Goal: Navigation & Orientation: Understand site structure

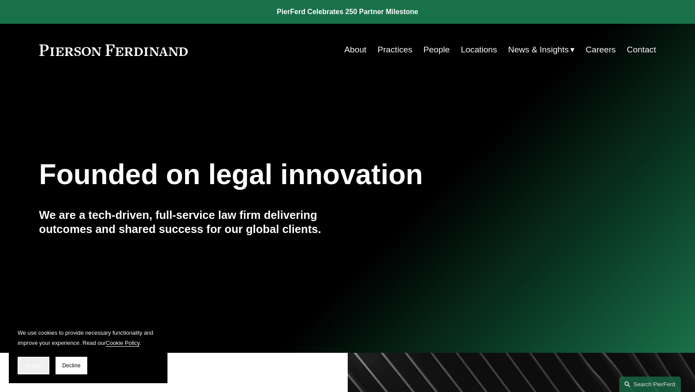
click at [30, 372] on button "Accept" at bounding box center [34, 366] width 32 height 18
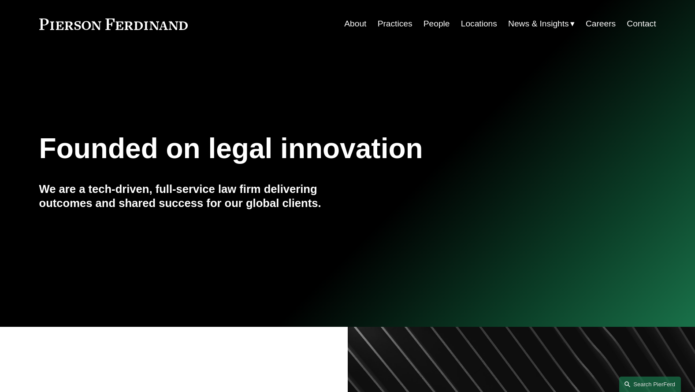
scroll to position [26, 0]
click at [354, 23] on link "About" at bounding box center [355, 23] width 22 height 17
click at [122, 26] on link at bounding box center [113, 23] width 149 height 11
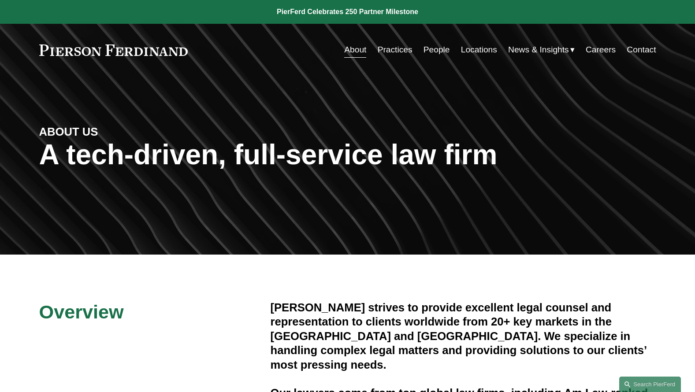
click at [390, 54] on link "Practices" at bounding box center [395, 49] width 35 height 17
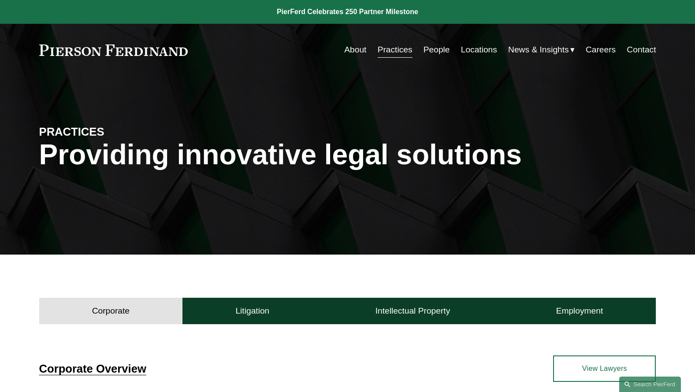
click at [166, 7] on link at bounding box center [347, 12] width 695 height 24
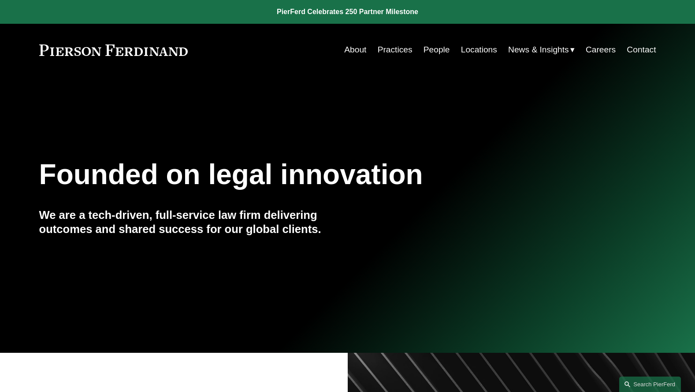
click at [208, 129] on div "Founded on legal innovation We are a tech-driven, full-service law firm deliver…" at bounding box center [347, 215] width 695 height 245
click at [479, 52] on link "Locations" at bounding box center [479, 49] width 36 height 17
click at [12, 19] on link at bounding box center [347, 12] width 695 height 24
click at [634, 51] on link "Contact" at bounding box center [641, 49] width 29 height 17
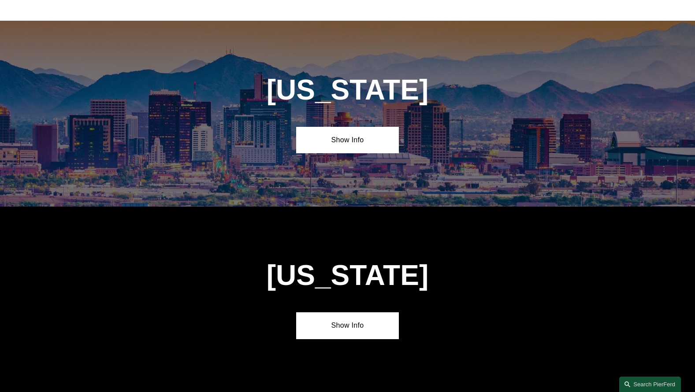
scroll to position [366, 0]
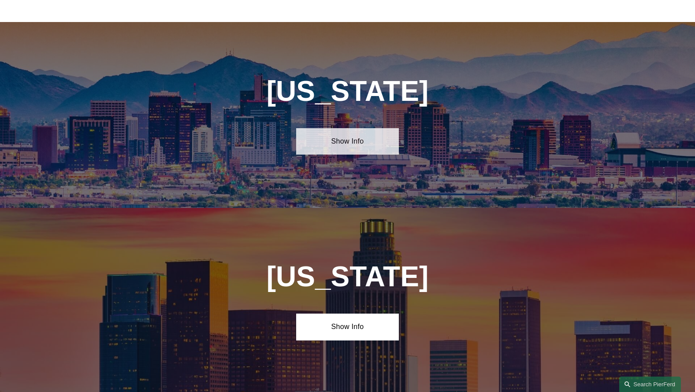
click at [350, 137] on link "Show Info" at bounding box center [347, 141] width 103 height 26
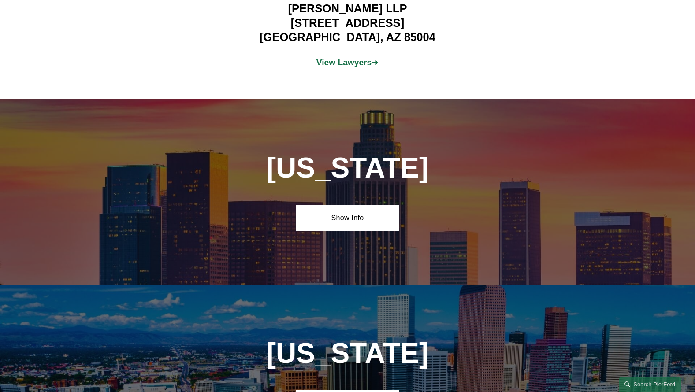
scroll to position [631, 0]
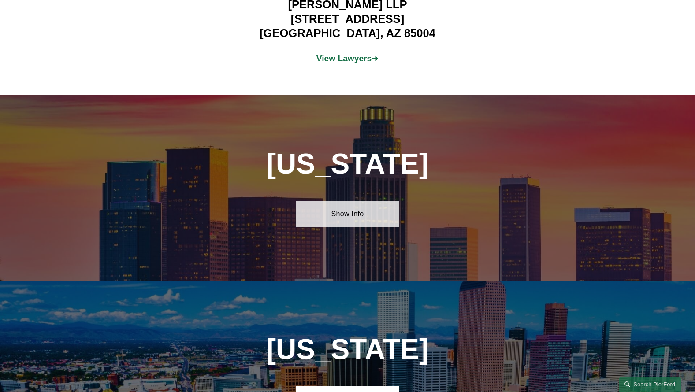
click at [340, 213] on link "Show Info" at bounding box center [347, 214] width 103 height 26
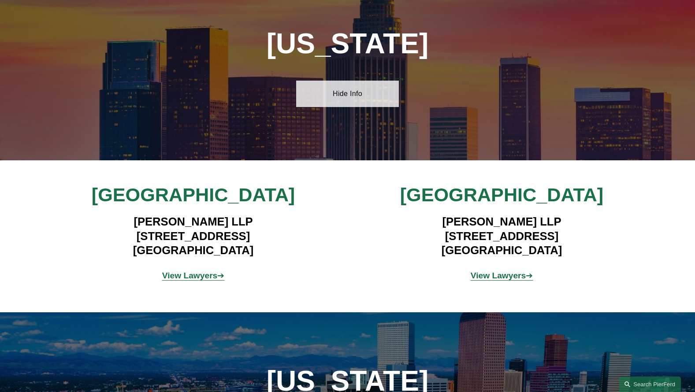
scroll to position [753, 0]
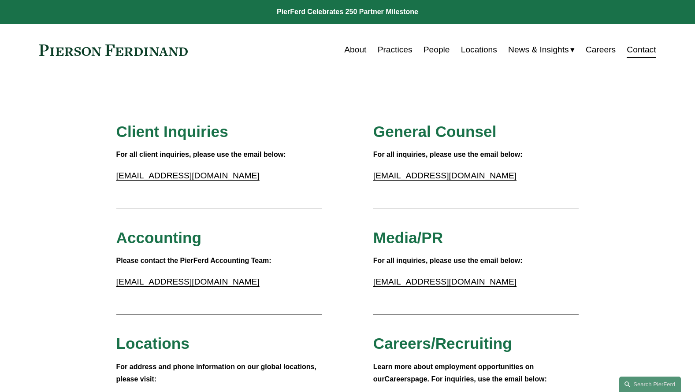
click at [430, 48] on link "People" at bounding box center [437, 49] width 26 height 17
click at [136, 53] on link at bounding box center [113, 50] width 149 height 11
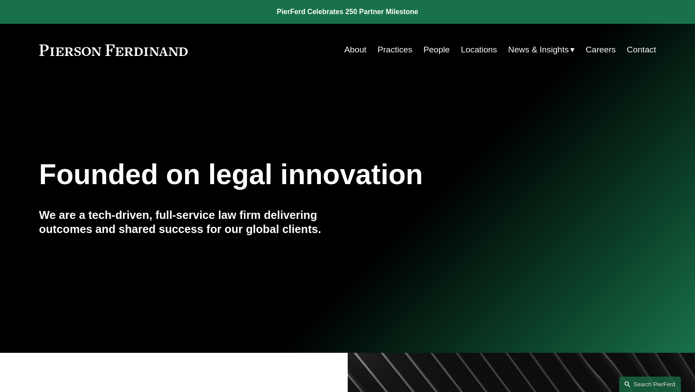
click at [103, 117] on div "Founded on legal innovation We are a tech-driven, full-service law firm deliver…" at bounding box center [347, 215] width 695 height 245
click at [350, 50] on link "About" at bounding box center [355, 49] width 22 height 17
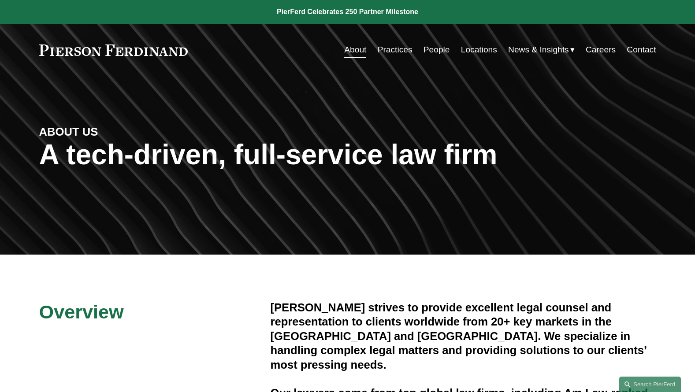
click at [646, 53] on link "Contact" at bounding box center [641, 49] width 29 height 17
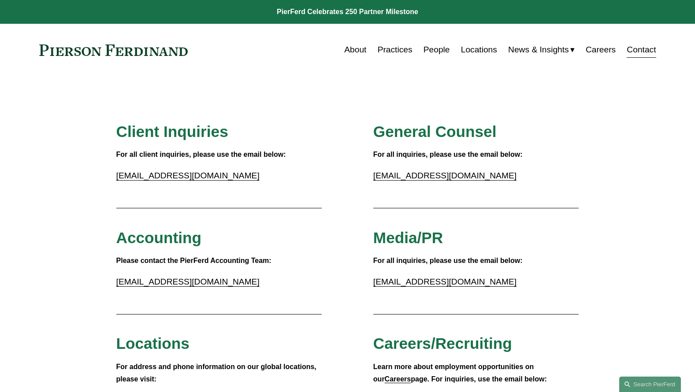
click at [471, 49] on link "Locations" at bounding box center [479, 49] width 36 height 17
click at [86, 56] on div "About Practices People Locations News & Insights News" at bounding box center [347, 49] width 617 height 17
click at [90, 56] on link at bounding box center [113, 50] width 149 height 11
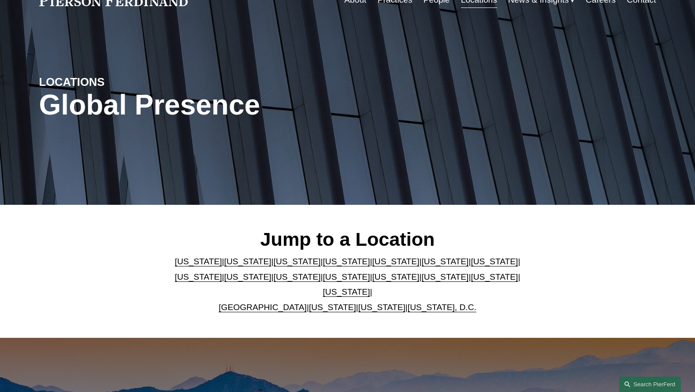
scroll to position [60, 0]
